Goal: Navigation & Orientation: Find specific page/section

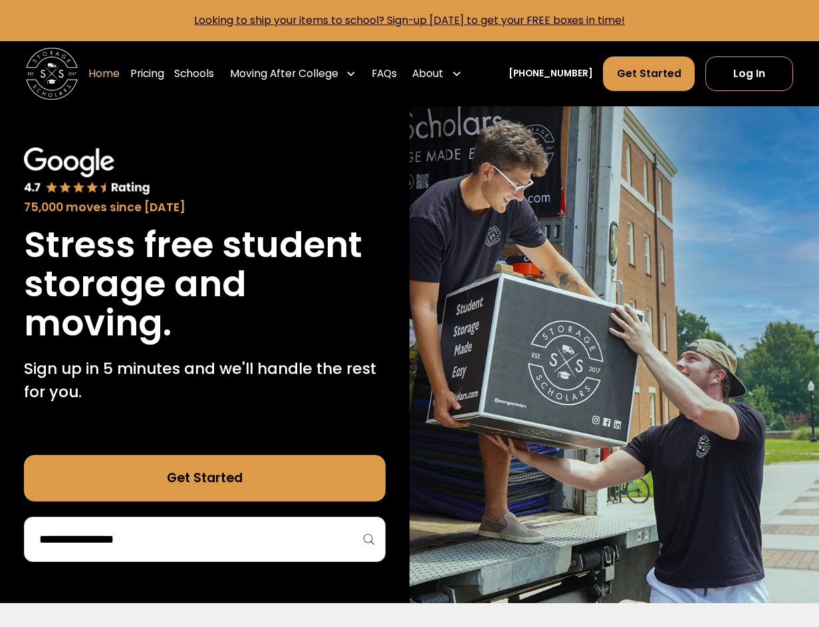
click at [382, 186] on div "75,000 moves since 2017" at bounding box center [205, 182] width 362 height 68
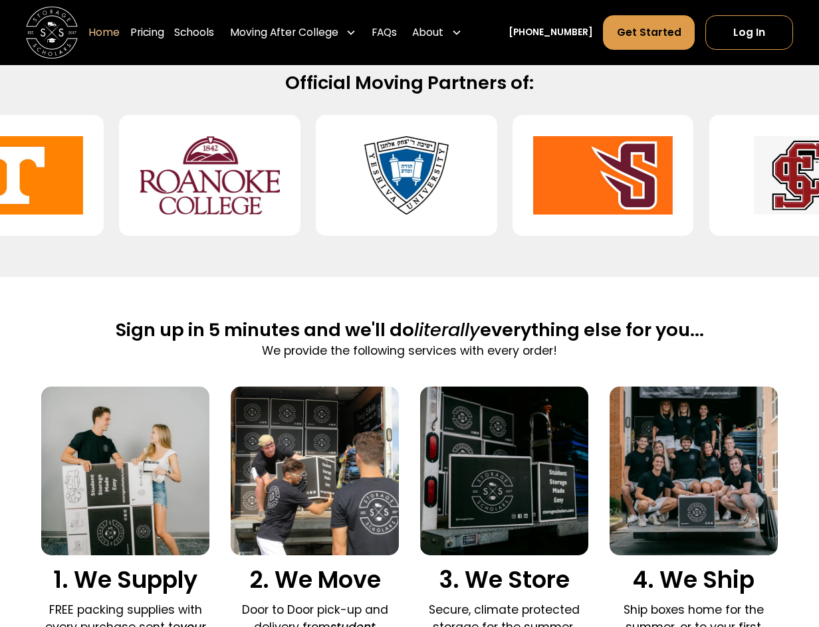
scroll to position [598, 0]
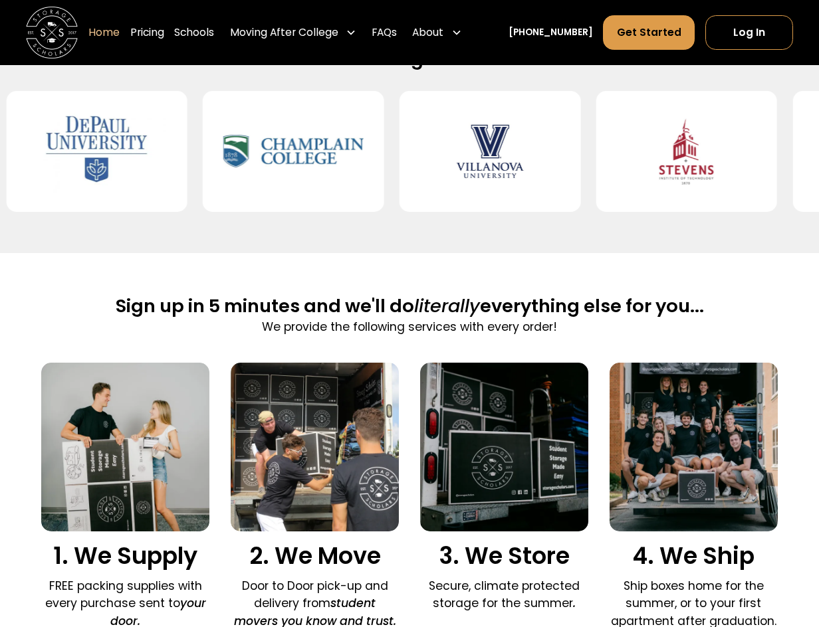
click at [401, 283] on div "Sign up in 5 minutes and we'll do literally everything else for you... We provi…" at bounding box center [409, 465] width 737 height 425
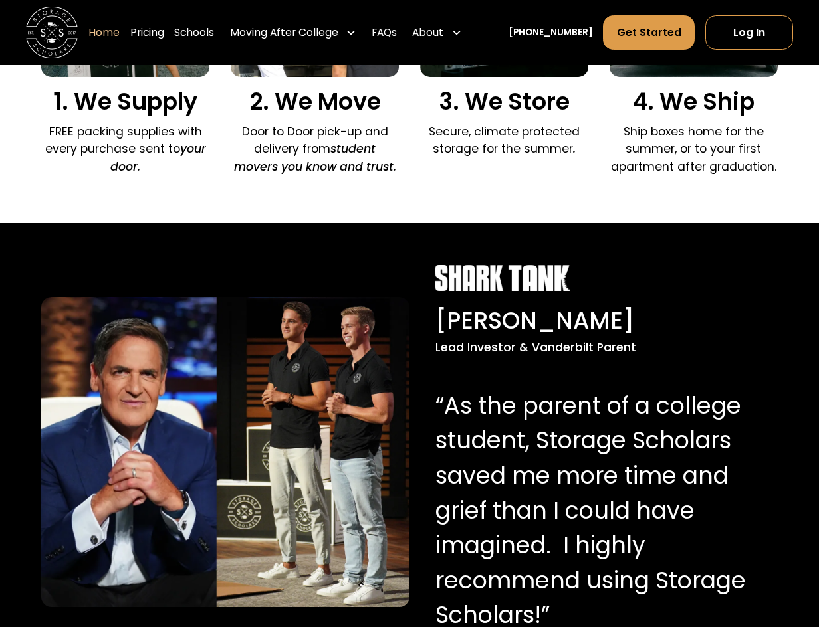
scroll to position [1196, 0]
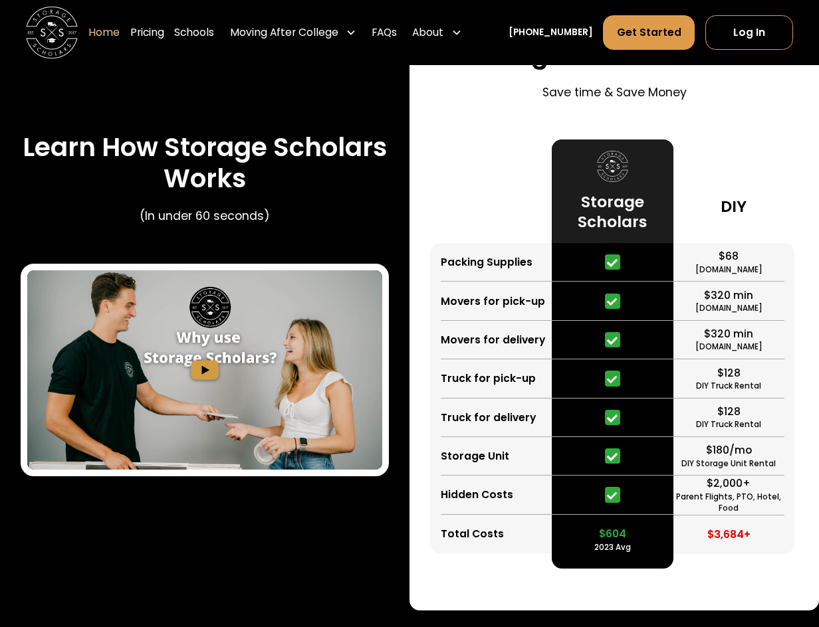
scroll to position [2326, 0]
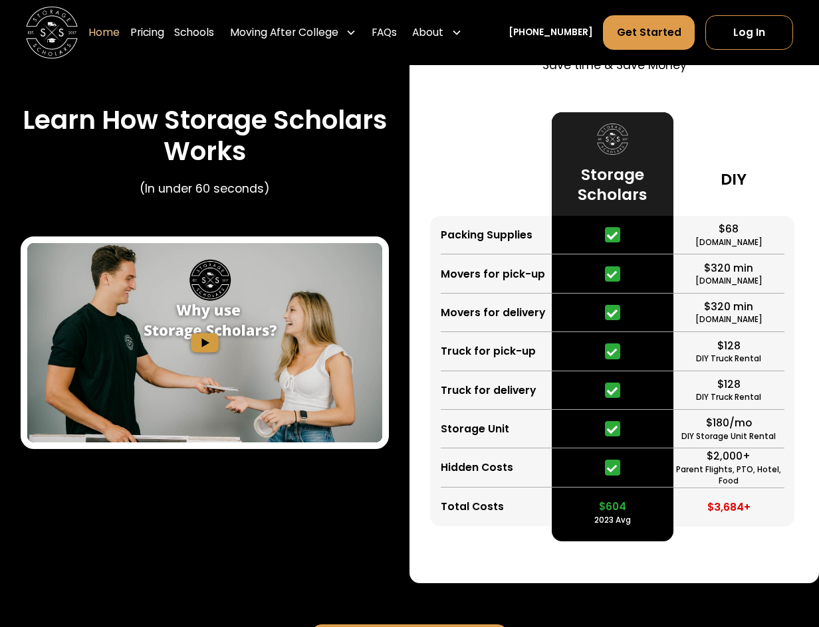
click at [386, 188] on div "Learn How Storage Scholars Works (In under 60 seconds)" at bounding box center [205, 154] width 368 height 99
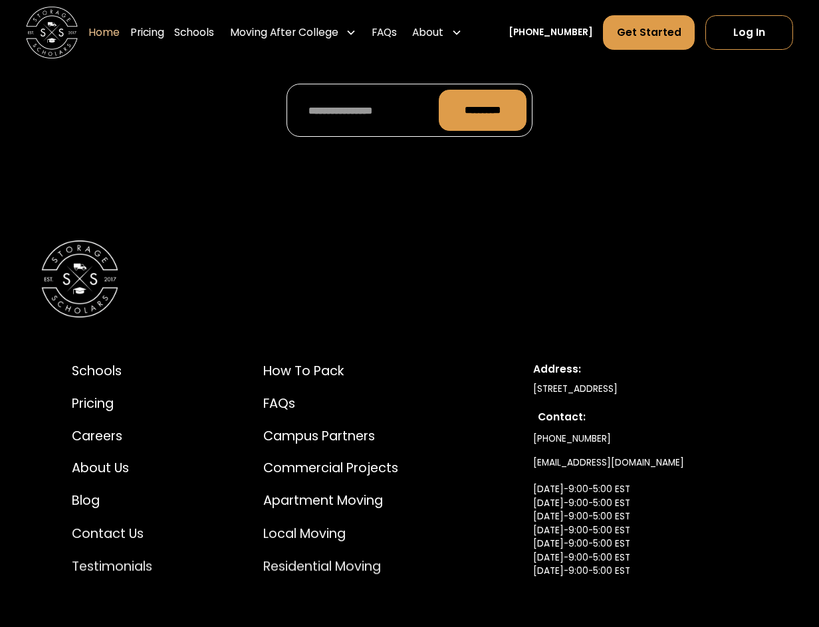
scroll to position [4121, 0]
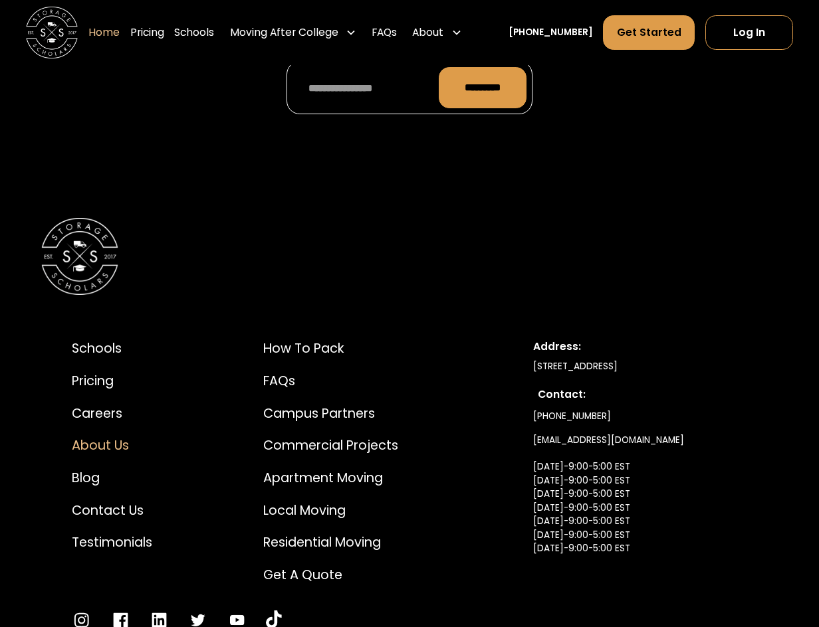
click at [127, 436] on div "About Us" at bounding box center [112, 445] width 80 height 19
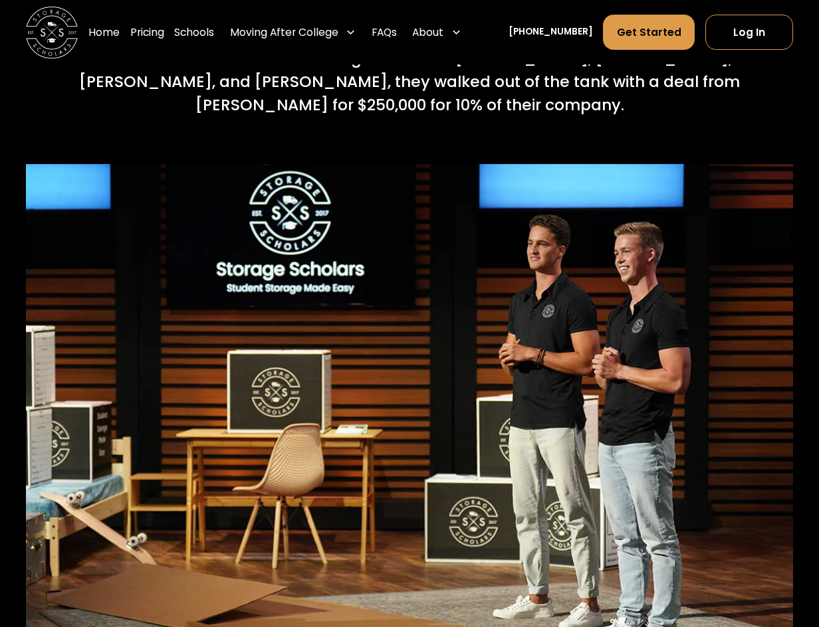
scroll to position [5384, 0]
